Goal: Information Seeking & Learning: Learn about a topic

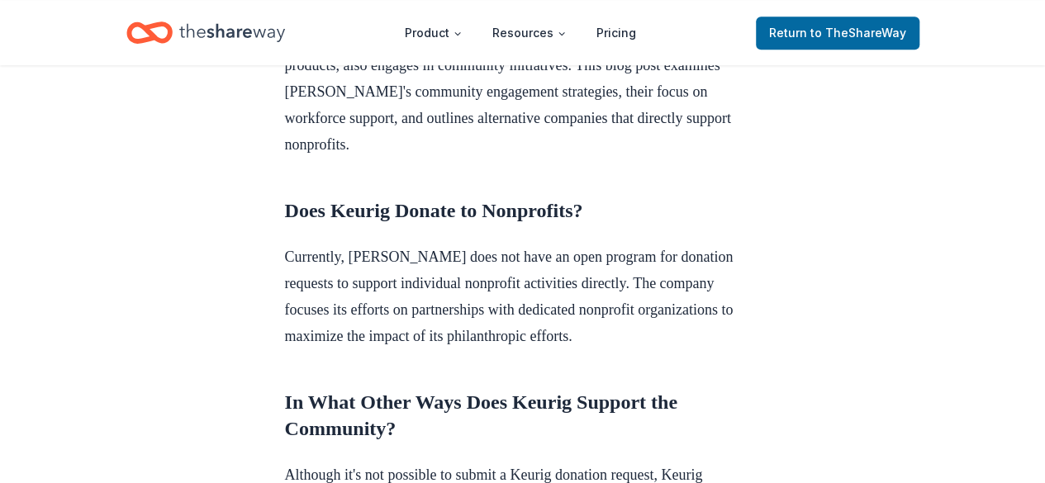
scroll to position [571, 0]
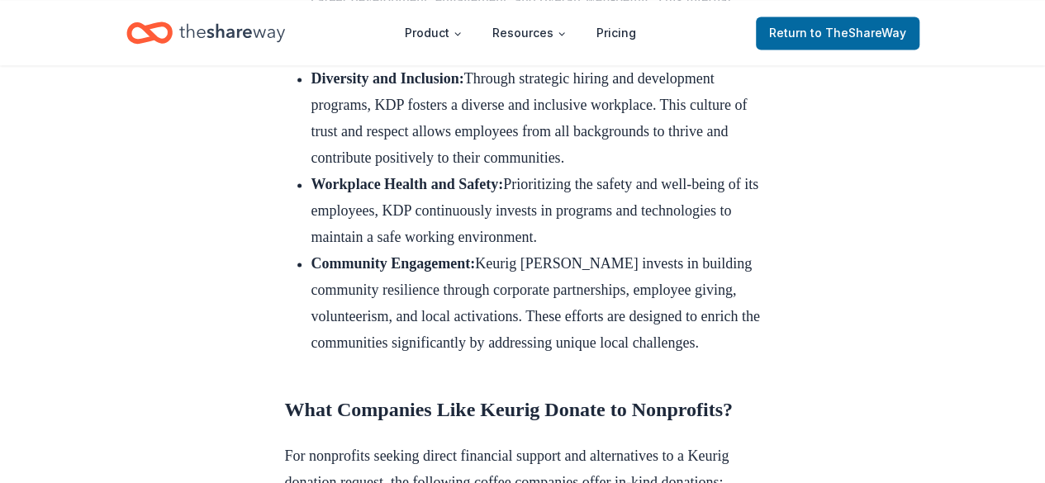
click at [851, 203] on div "Donation Requests [DATE] Keurig Donation Request Explore how Keurig engages wit…" at bounding box center [522, 213] width 1045 height 2692
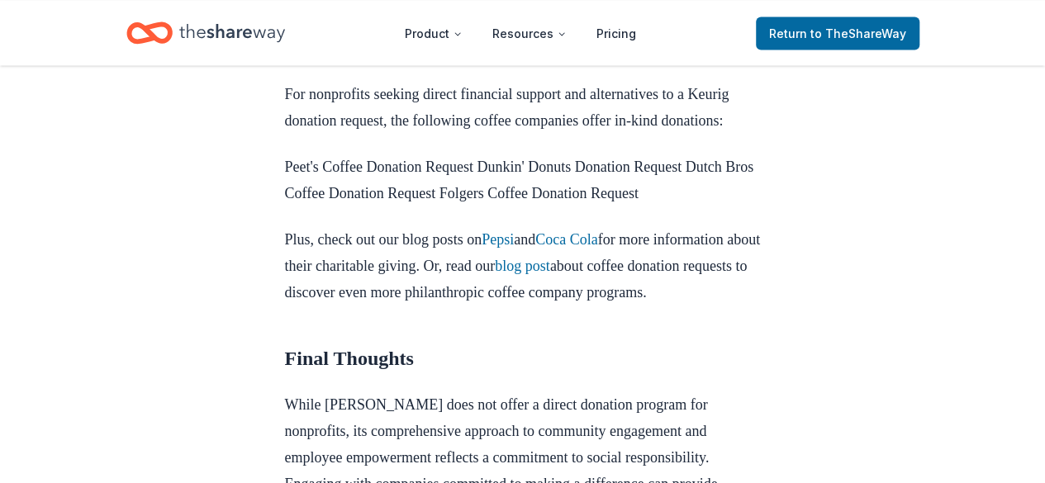
scroll to position [1561, 0]
click at [593, 246] on link "Coca Cola" at bounding box center [566, 238] width 62 height 17
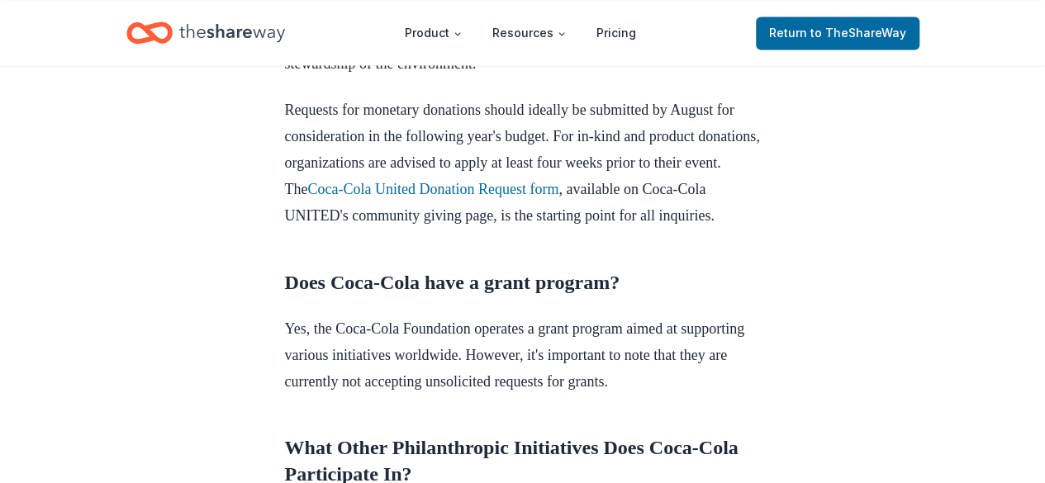
scroll to position [1267, 0]
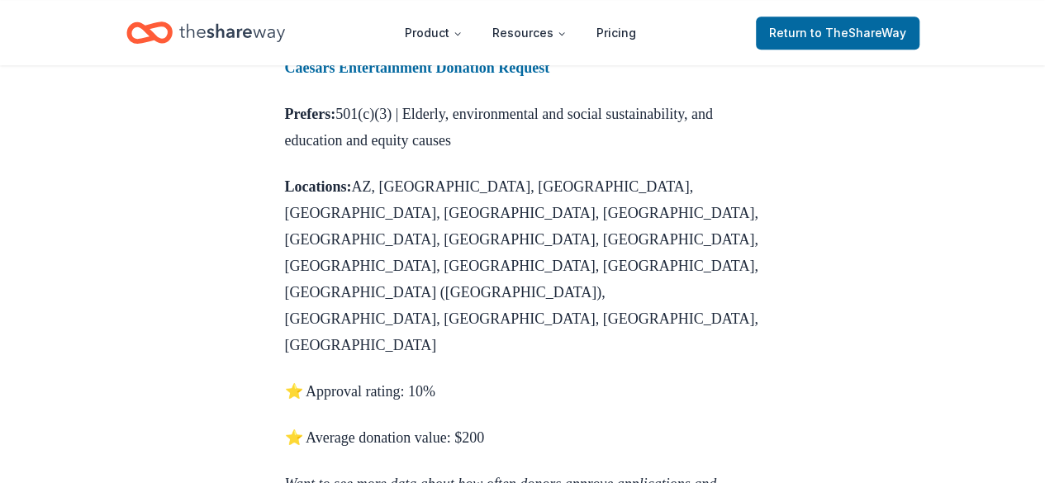
scroll to position [782, 0]
